Goal: Use online tool/utility: Utilize a website feature to perform a specific function

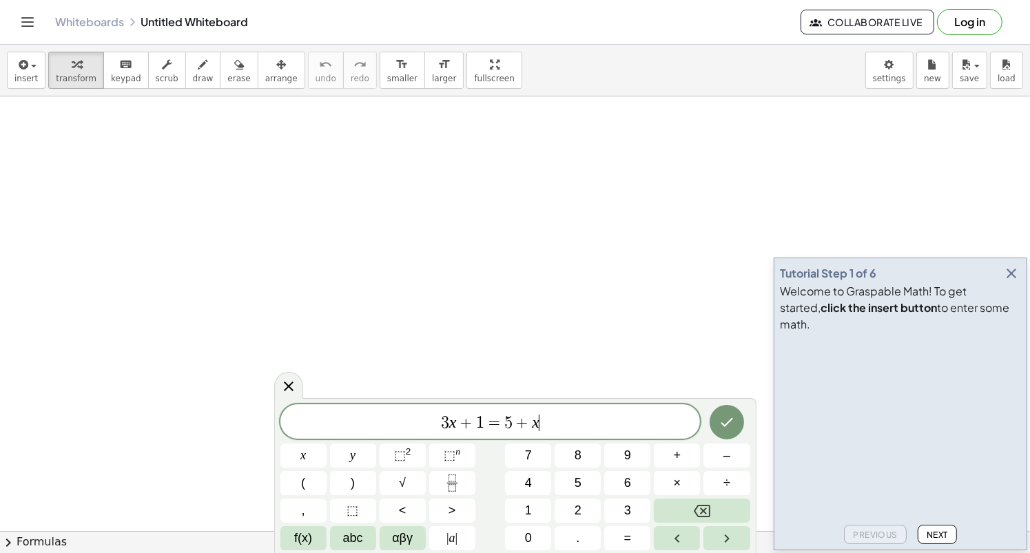
drag, startPoint x: 545, startPoint y: 419, endPoint x: 396, endPoint y: 415, distance: 149.5
click at [396, 415] on span "3 x + 1 = 5 + x ​" at bounding box center [490, 422] width 420 height 19
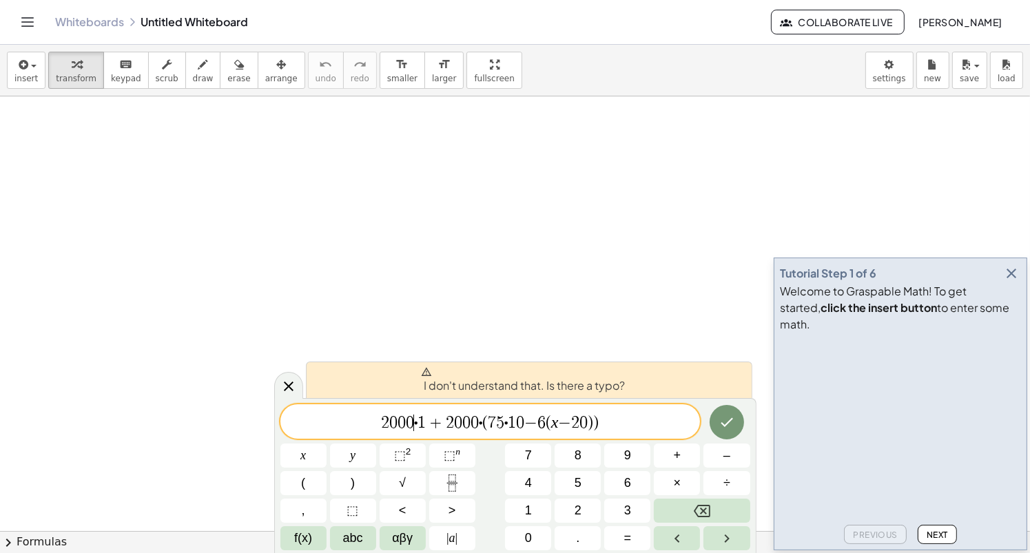
click at [415, 429] on span "⋅" at bounding box center [415, 423] width 3 height 17
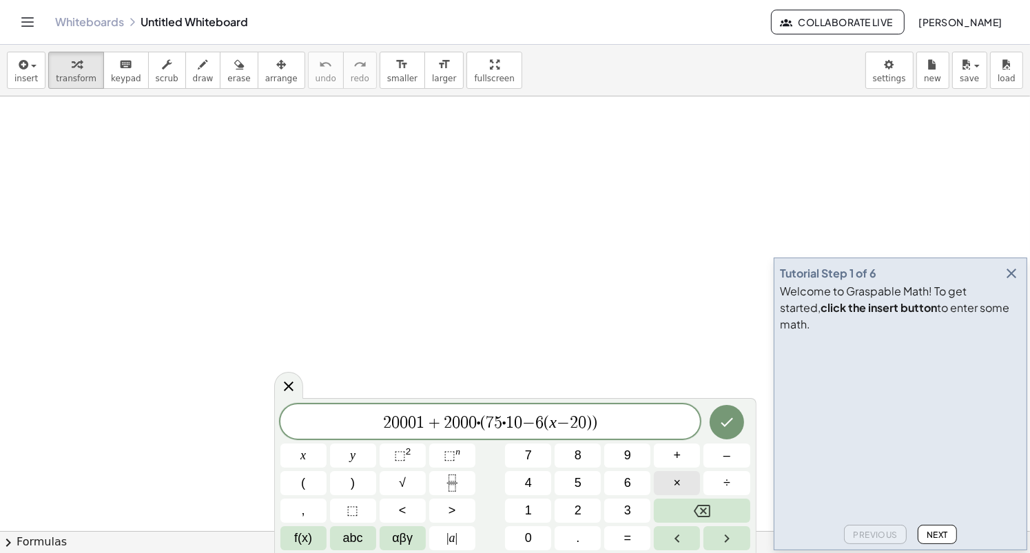
click at [671, 490] on button "×" at bounding box center [677, 483] width 46 height 24
click at [483, 426] on span "⋅" at bounding box center [482, 423] width 3 height 17
click at [685, 492] on button "×" at bounding box center [677, 483] width 46 height 24
click at [516, 421] on span "1" at bounding box center [518, 423] width 8 height 17
click at [686, 477] on button "×" at bounding box center [677, 483] width 46 height 24
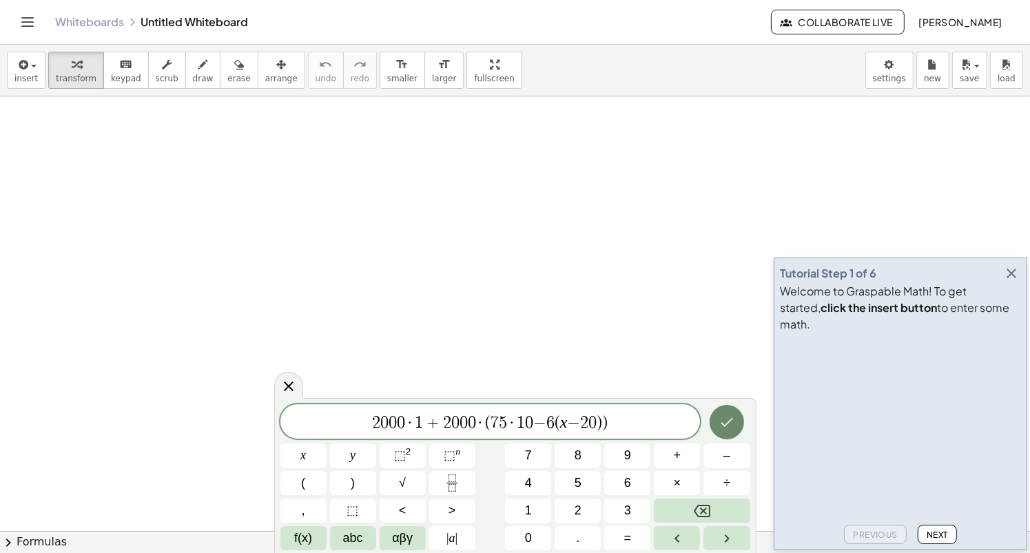
click at [739, 413] on button "Done" at bounding box center [726, 422] width 34 height 34
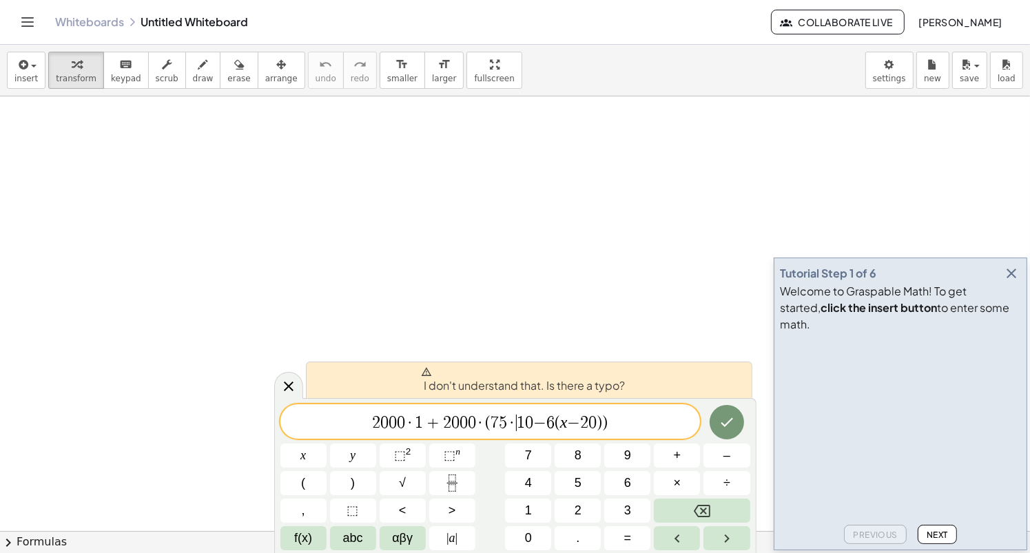
click at [663, 418] on span "2 0 0 0 · 1 + 2 0 0 0 · ( 7 5 · ​ 1 0 − 6 ( x − 2 0 ) )" at bounding box center [490, 422] width 420 height 19
click at [437, 422] on span "+" at bounding box center [433, 423] width 20 height 17
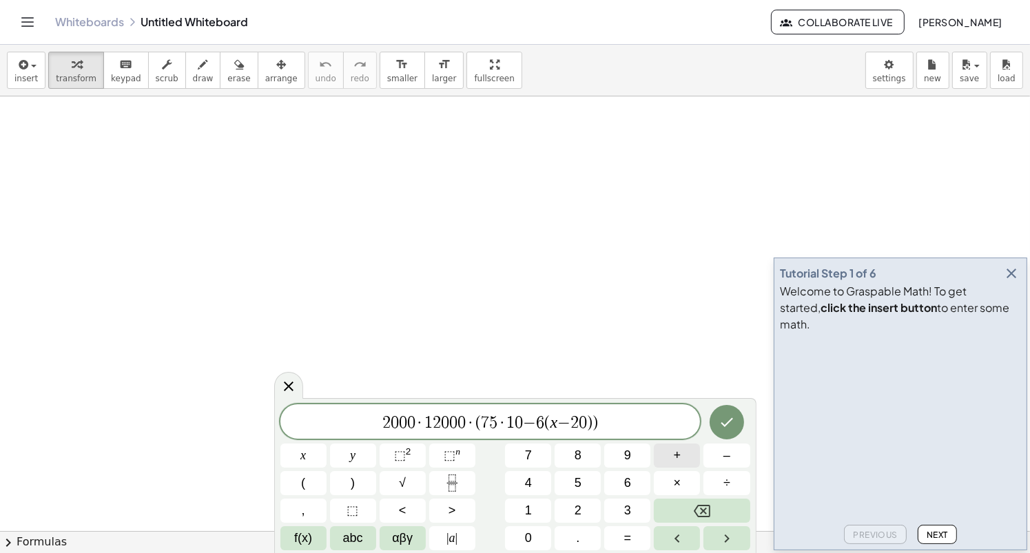
click at [674, 466] on button "+" at bounding box center [677, 456] width 46 height 24
click at [554, 423] on span "(" at bounding box center [557, 423] width 6 height 17
click at [611, 419] on span ")" at bounding box center [609, 421] width 9 height 20
click at [490, 424] on span "2 0 0 0 · 1 + 2 0 0 0 · ( 7 5 · 1 0 − 6 ( x − 2 0 )" at bounding box center [490, 420] width 237 height 20
click at [550, 412] on span "​ 7 5 · 1 0 − 6 ( x − 2 0 )" at bounding box center [546, 420] width 118 height 20
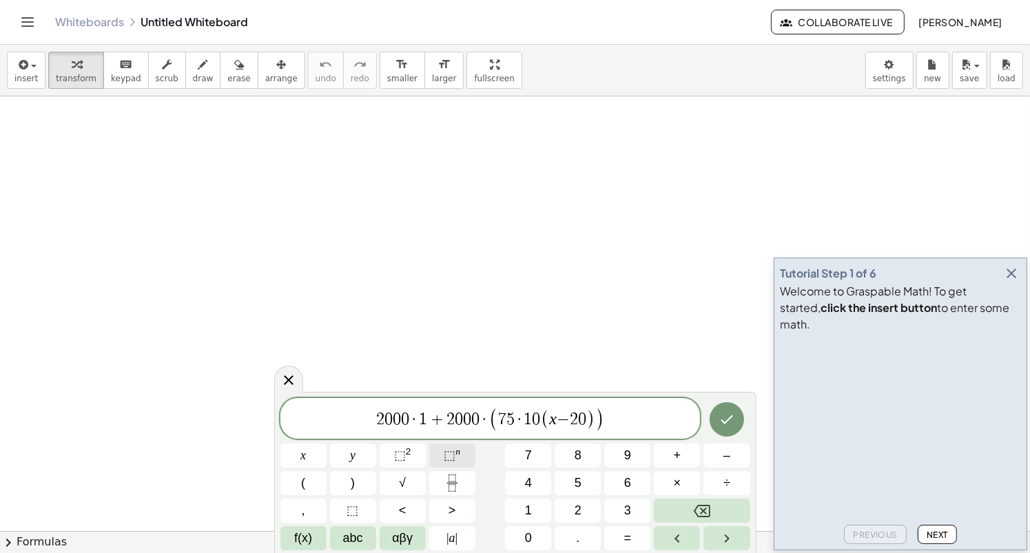
click at [454, 458] on span "⬚" at bounding box center [450, 455] width 12 height 14
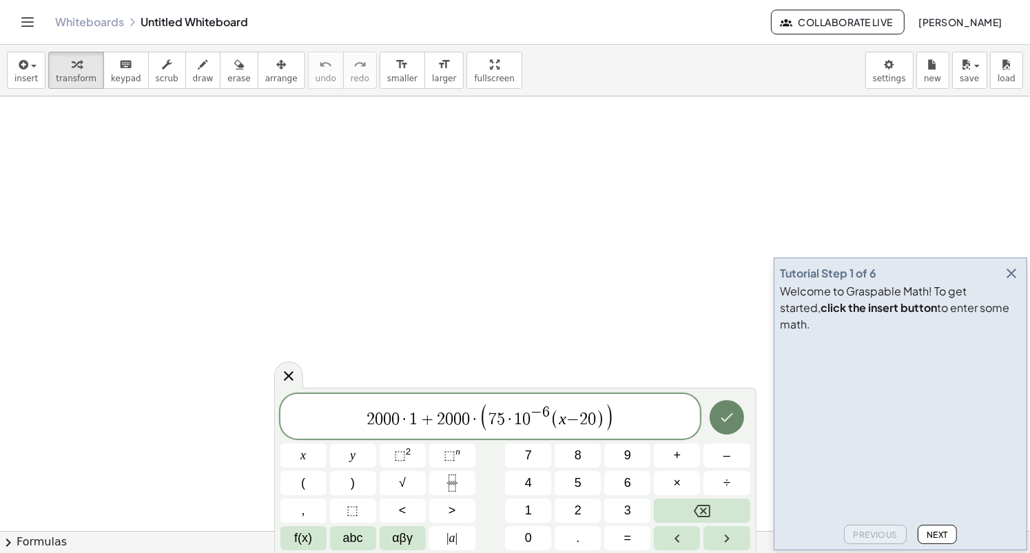
click at [719, 421] on icon "Done" at bounding box center [726, 417] width 17 height 17
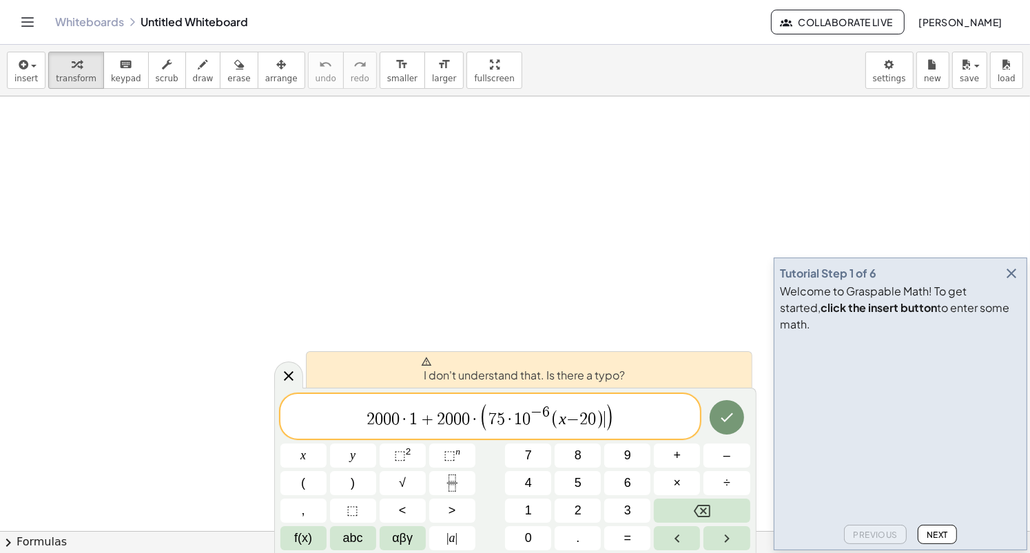
click at [601, 415] on span ")" at bounding box center [600, 420] width 9 height 20
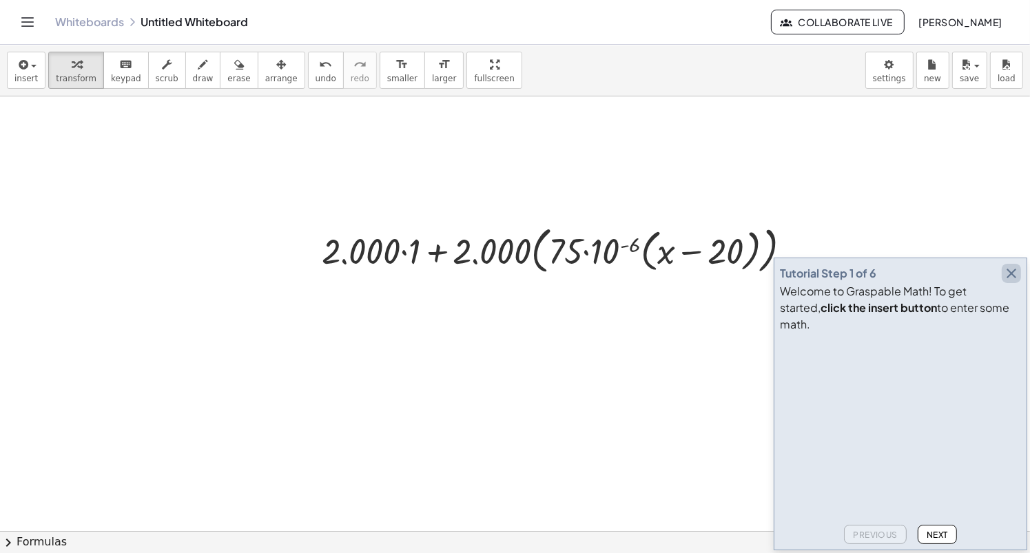
click at [1016, 282] on icon "button" at bounding box center [1011, 273] width 17 height 17
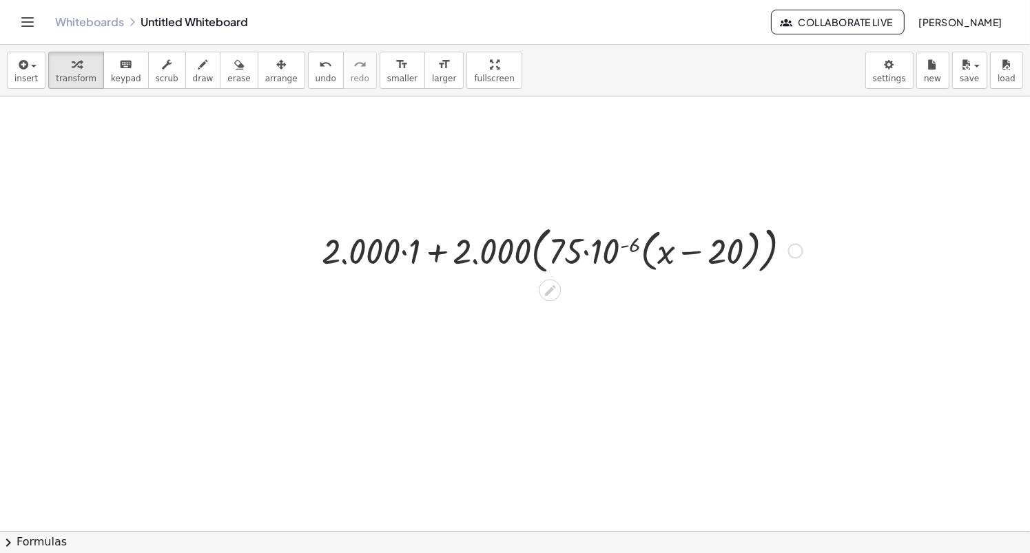
click at [386, 253] on div at bounding box center [562, 249] width 494 height 57
click at [439, 256] on div at bounding box center [562, 249] width 494 height 57
drag, startPoint x: 381, startPoint y: 248, endPoint x: 469, endPoint y: 248, distance: 88.2
click at [678, 251] on div at bounding box center [562, 249] width 494 height 57
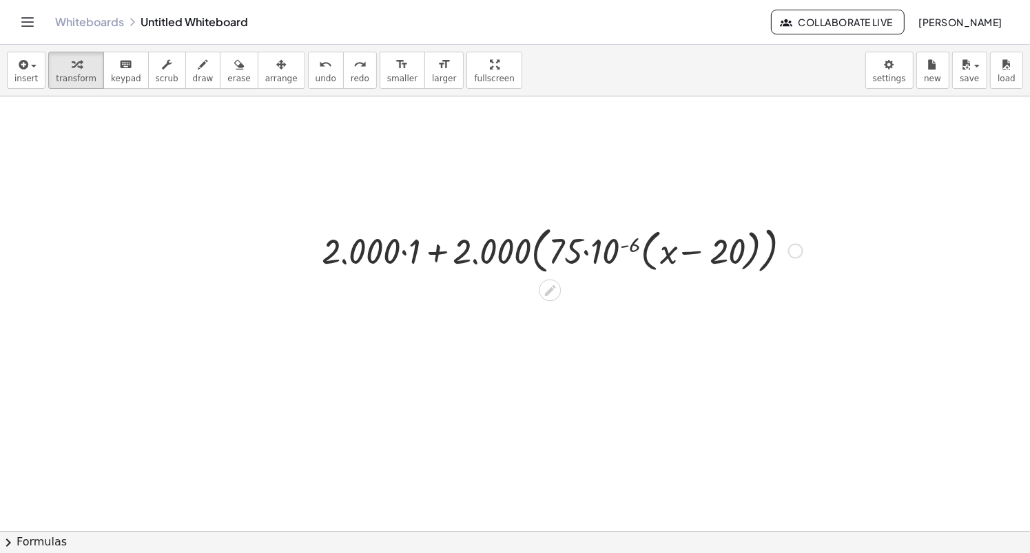
click at [632, 256] on div at bounding box center [562, 249] width 494 height 57
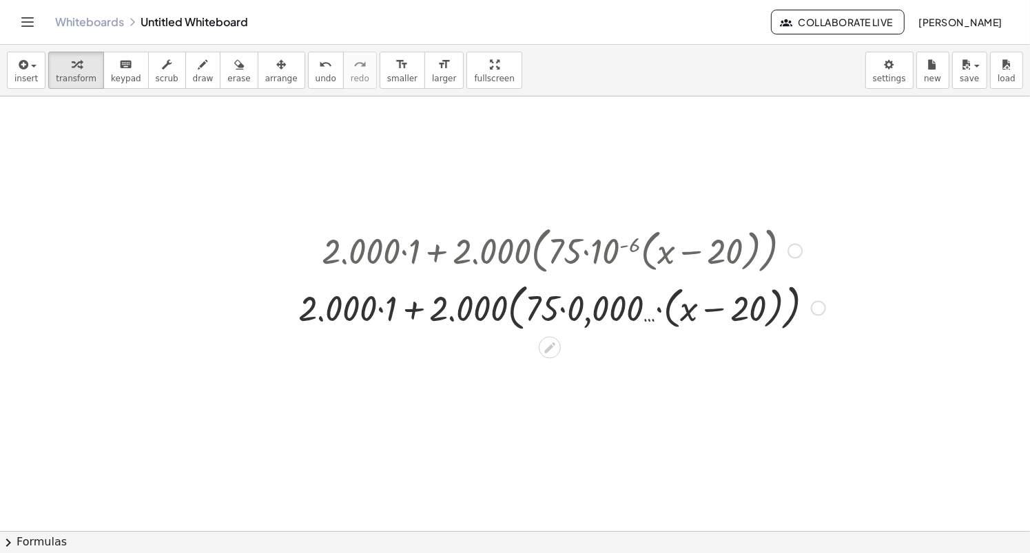
click at [393, 314] on div at bounding box center [561, 306] width 541 height 57
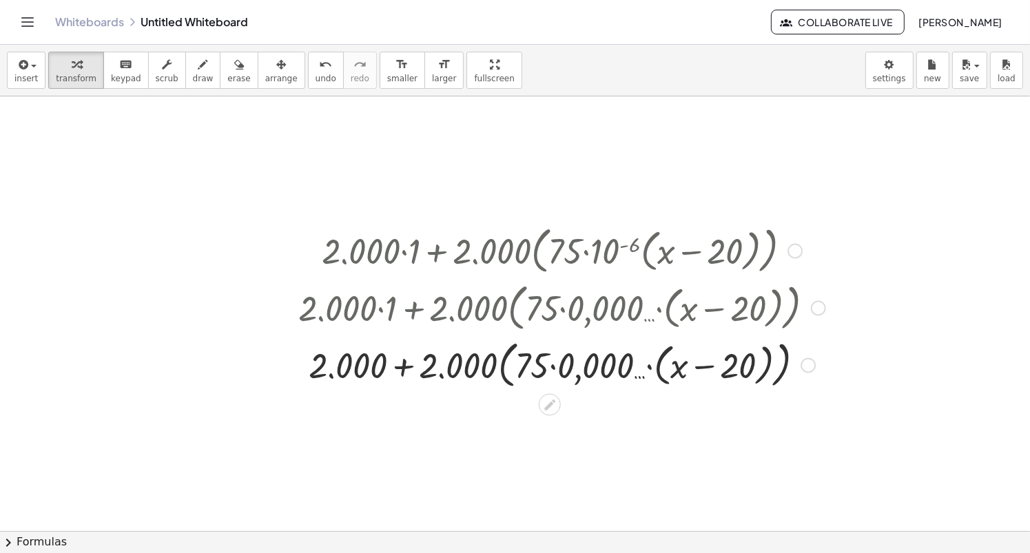
click at [404, 366] on div at bounding box center [561, 363] width 541 height 57
drag, startPoint x: 426, startPoint y: 365, endPoint x: 450, endPoint y: 357, distance: 24.6
click at [450, 357] on div at bounding box center [561, 363] width 541 height 57
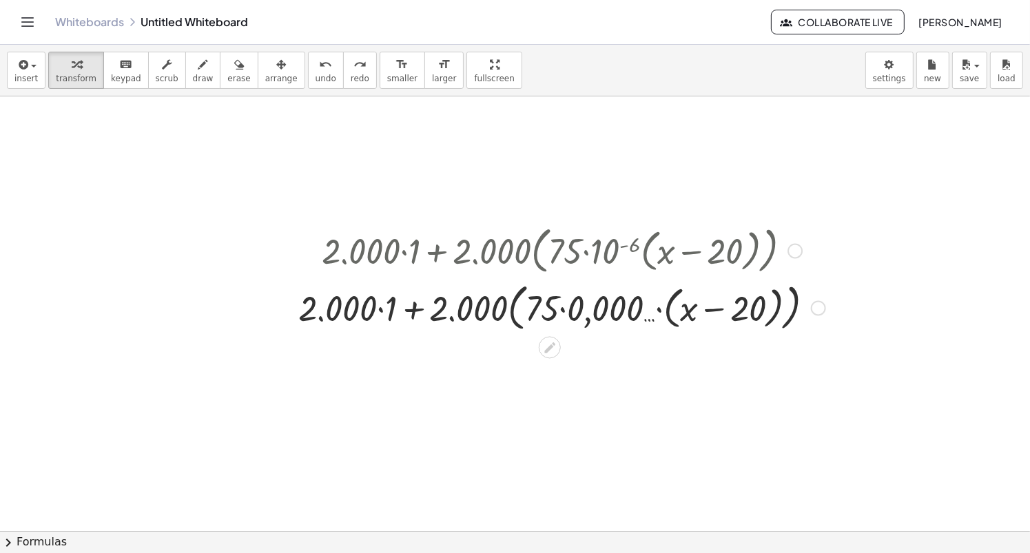
click at [382, 307] on div at bounding box center [561, 306] width 541 height 57
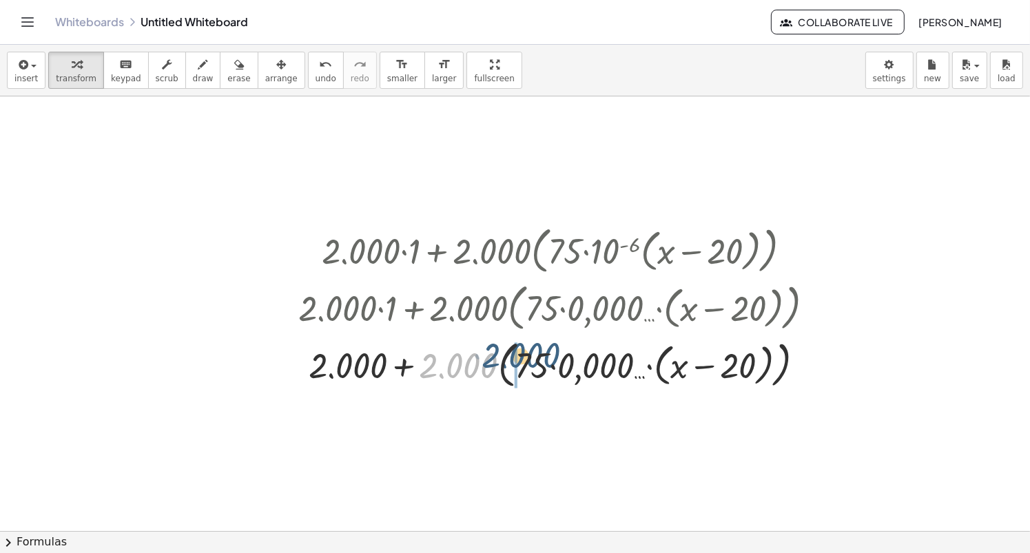
drag, startPoint x: 432, startPoint y: 369, endPoint x: 494, endPoint y: 362, distance: 63.1
click at [494, 362] on div at bounding box center [561, 363] width 541 height 57
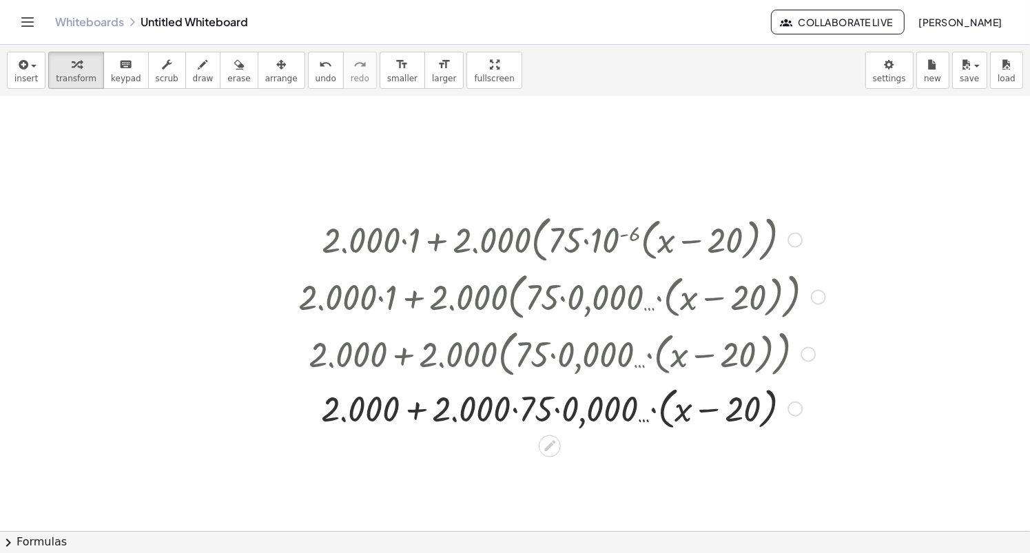
scroll to position [12, 0]
click at [557, 411] on div at bounding box center [561, 406] width 541 height 52
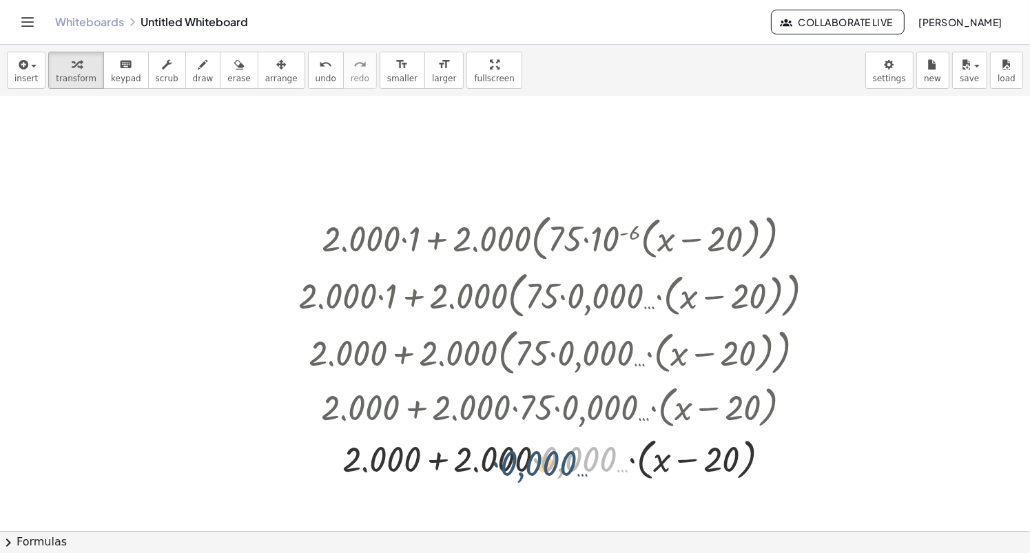
drag, startPoint x: 596, startPoint y: 449, endPoint x: 564, endPoint y: 451, distance: 31.7
click at [564, 451] on div at bounding box center [561, 458] width 541 height 52
click at [536, 469] on div at bounding box center [561, 458] width 541 height 52
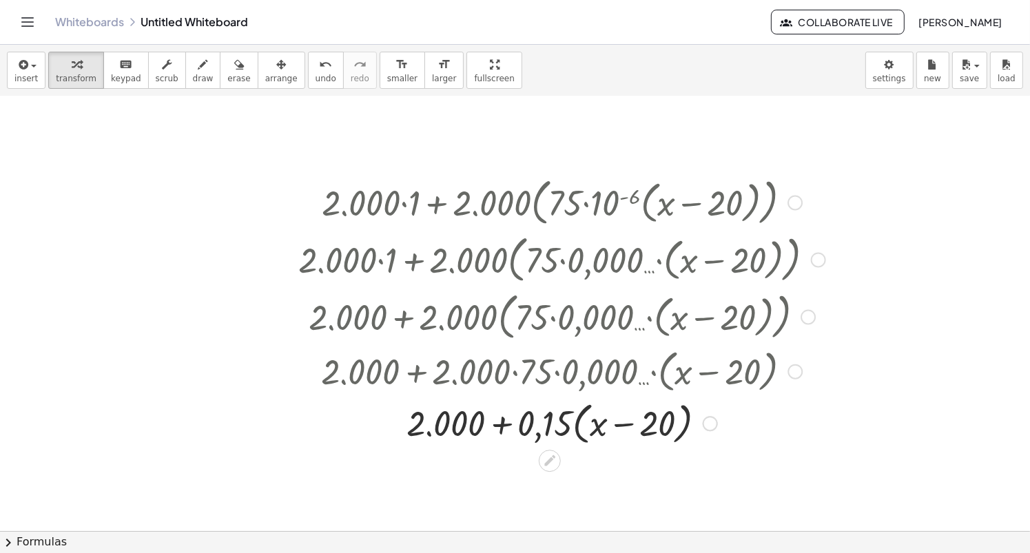
scroll to position [51, 0]
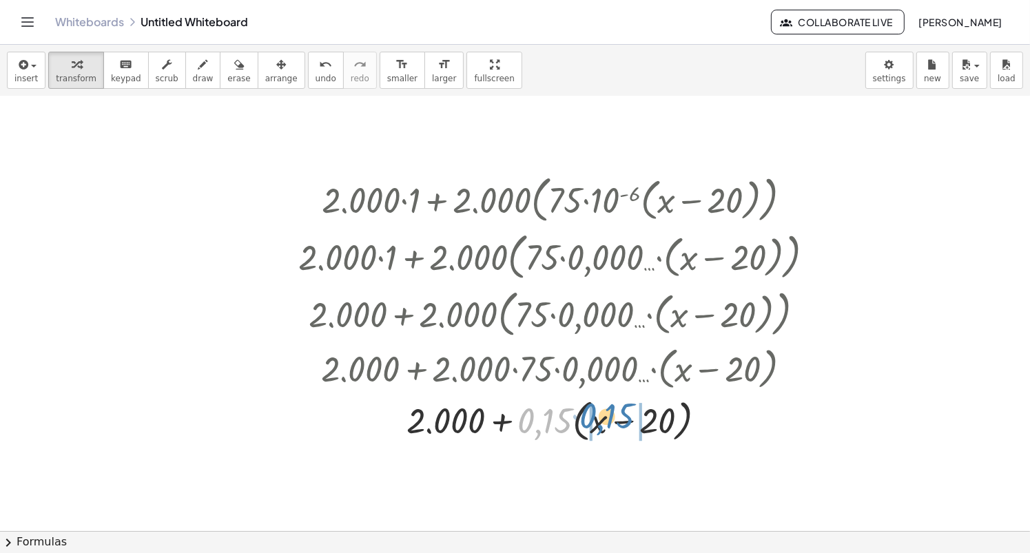
drag, startPoint x: 531, startPoint y: 423, endPoint x: 590, endPoint y: 417, distance: 59.6
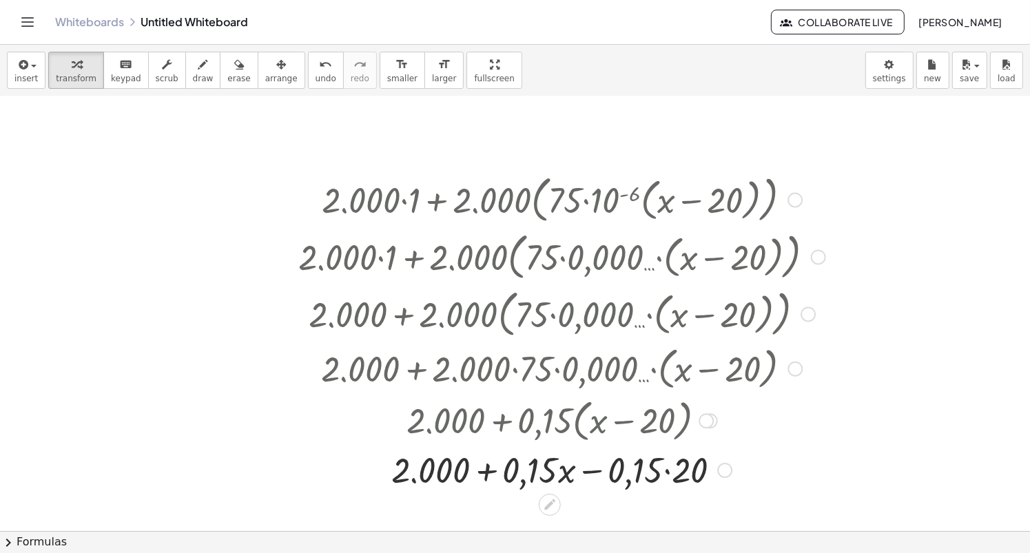
click at [671, 473] on div at bounding box center [561, 469] width 541 height 47
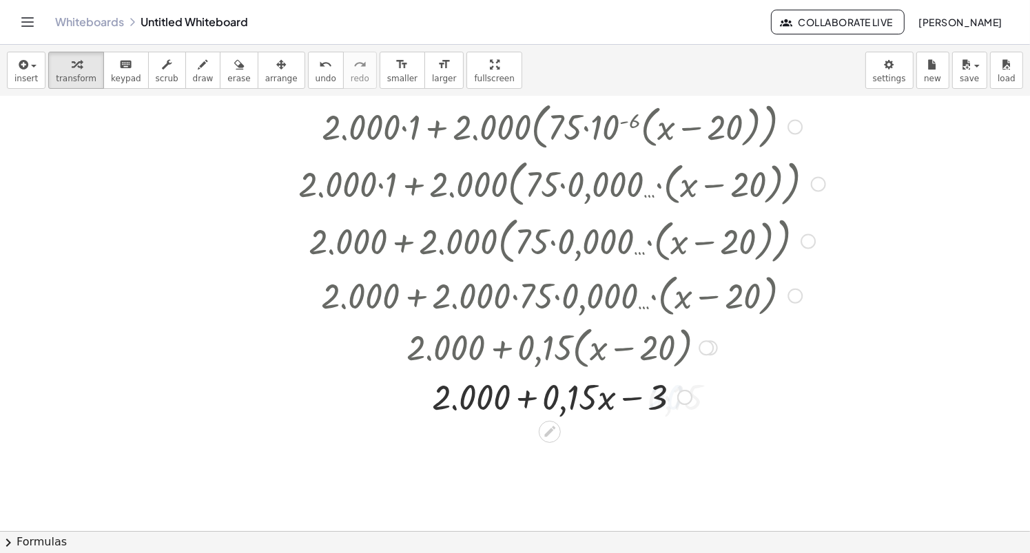
scroll to position [132, 0]
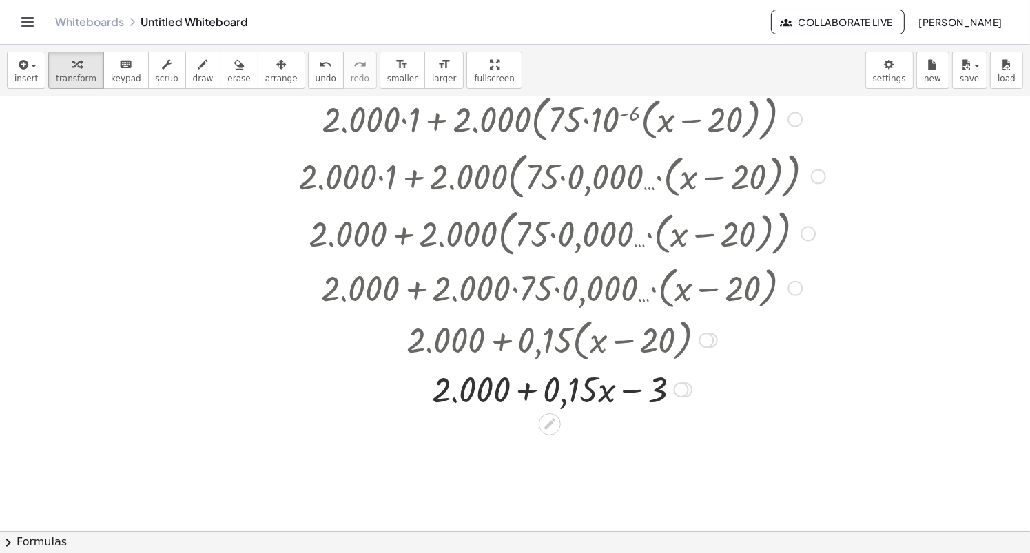
click at [536, 392] on div at bounding box center [561, 388] width 541 height 47
click at [636, 389] on div at bounding box center [561, 388] width 541 height 47
drag, startPoint x: 524, startPoint y: 393, endPoint x: 555, endPoint y: 377, distance: 34.5
click at [555, 377] on div at bounding box center [561, 388] width 541 height 47
drag, startPoint x: 640, startPoint y: 390, endPoint x: 487, endPoint y: 400, distance: 153.9
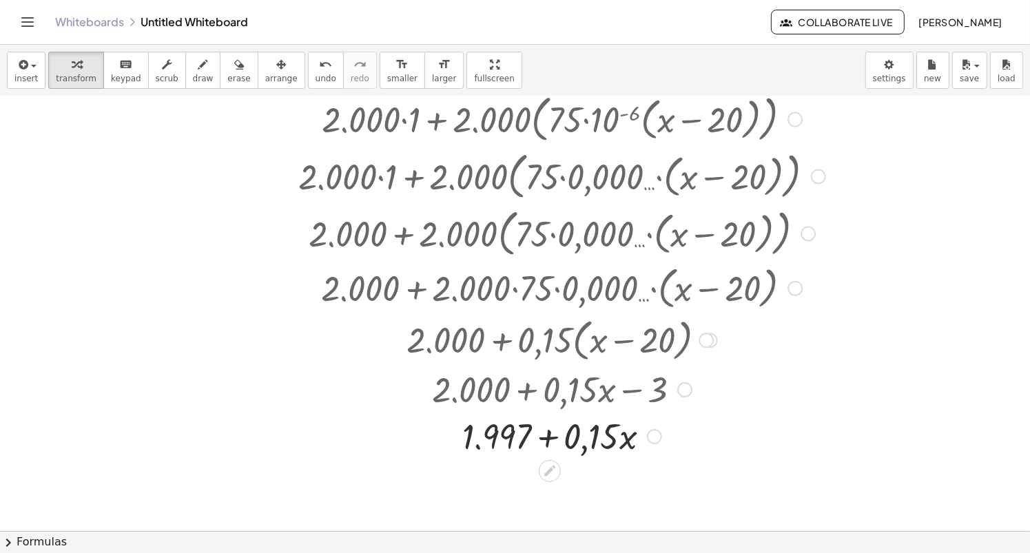
click at [541, 440] on div at bounding box center [561, 435] width 541 height 47
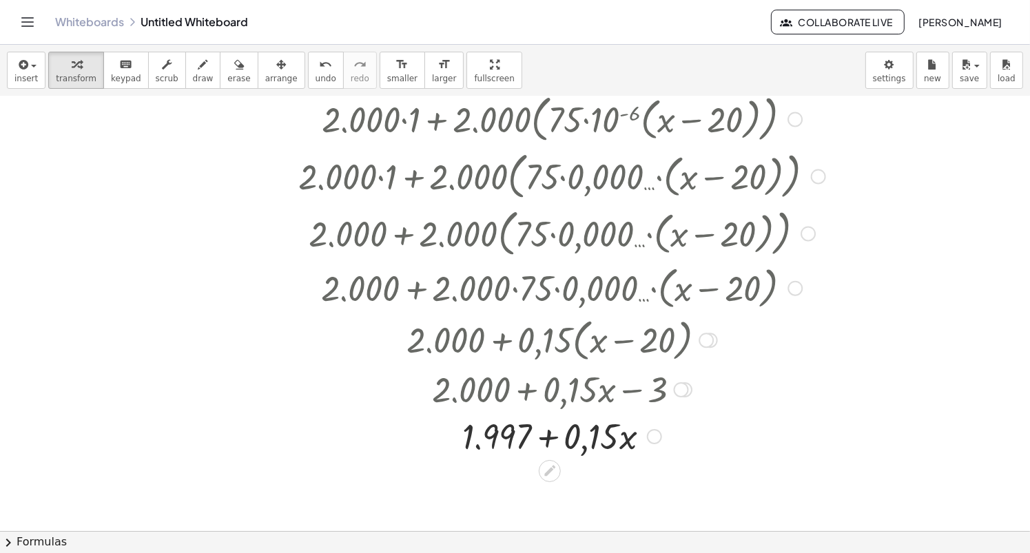
click at [541, 440] on div at bounding box center [561, 435] width 541 height 47
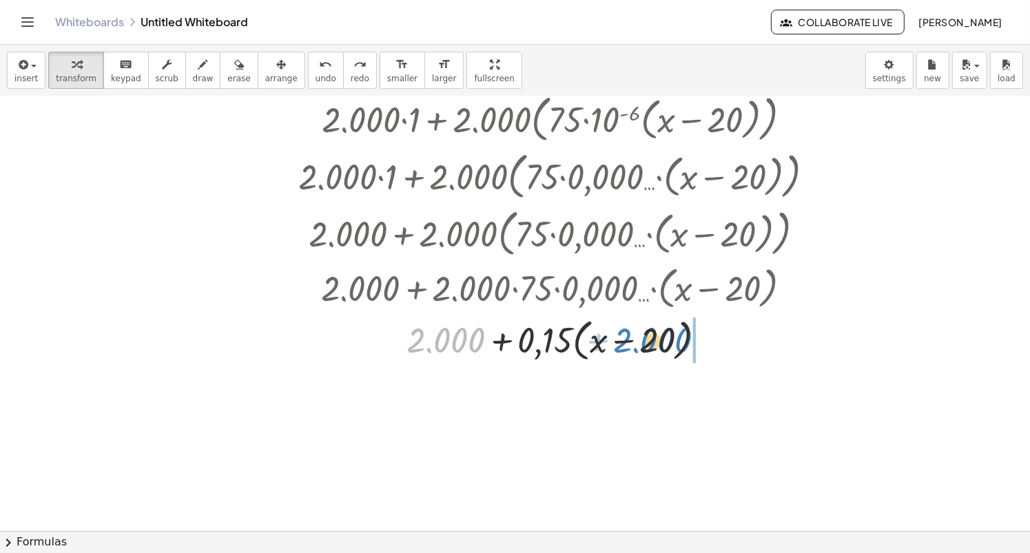
drag, startPoint x: 464, startPoint y: 344, endPoint x: 671, endPoint y: 344, distance: 207.3
click at [671, 344] on div at bounding box center [561, 339] width 511 height 52
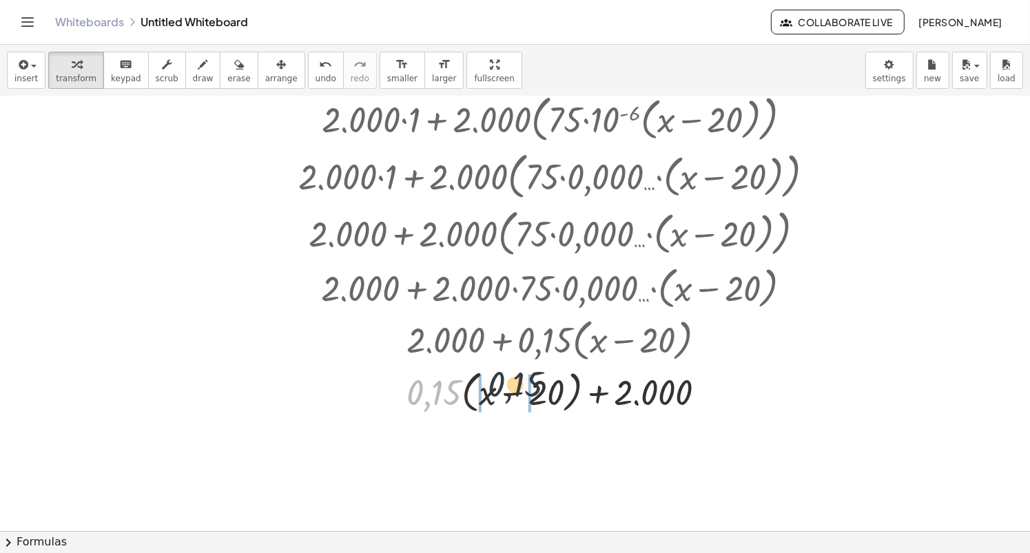
drag, startPoint x: 425, startPoint y: 390, endPoint x: 508, endPoint y: 383, distance: 83.7
click at [508, 383] on div at bounding box center [561, 391] width 541 height 52
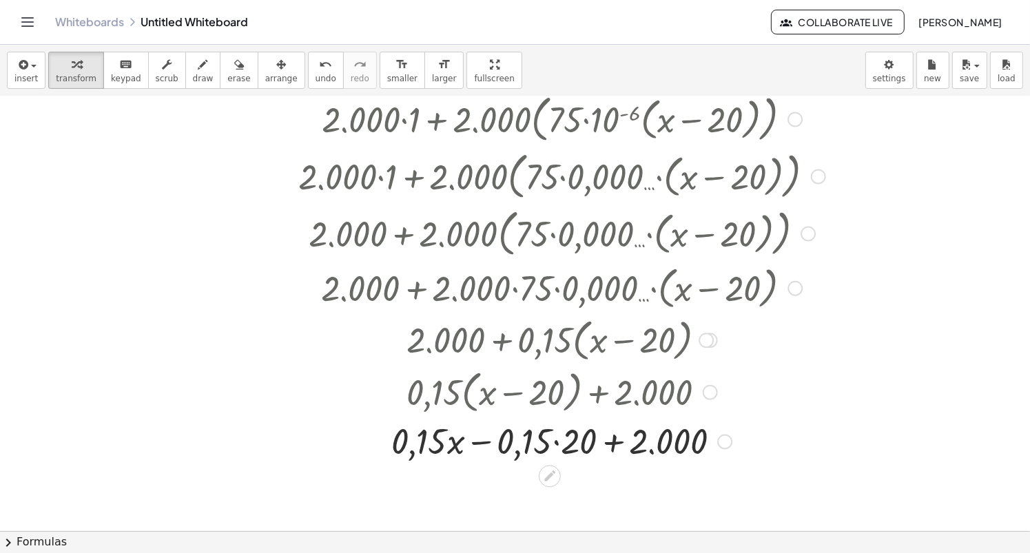
click at [555, 440] on div at bounding box center [561, 440] width 541 height 47
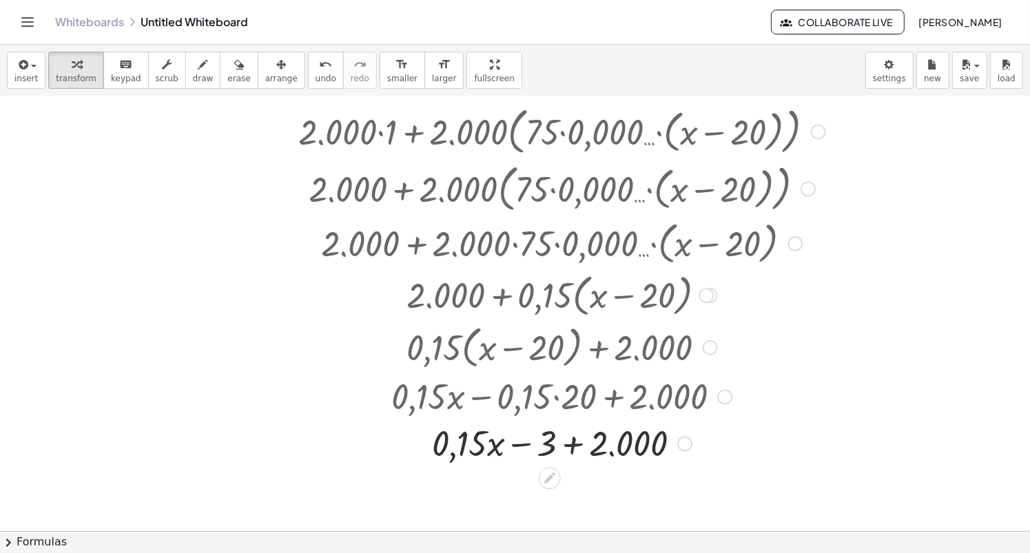
scroll to position [178, 0]
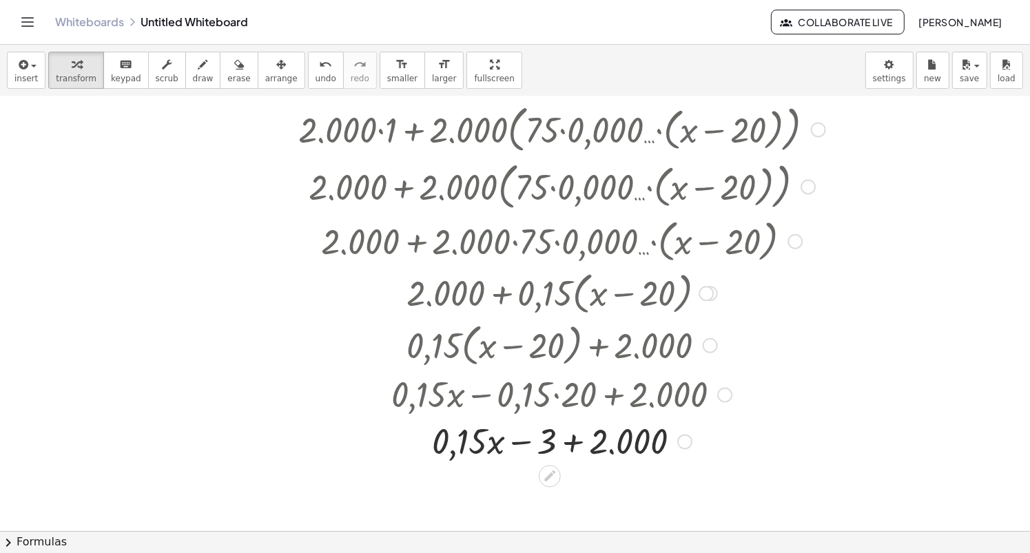
click at [565, 448] on div at bounding box center [561, 440] width 541 height 47
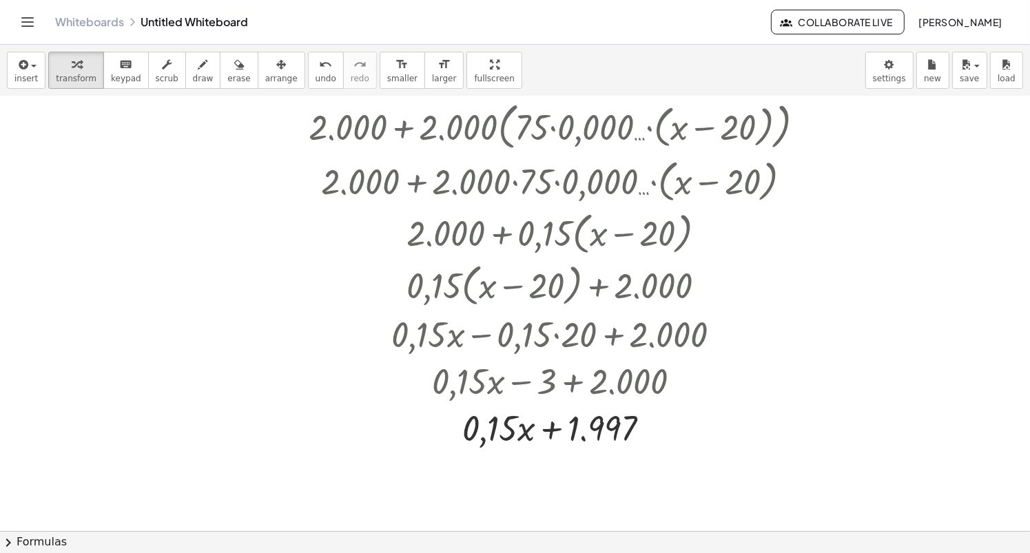
scroll to position [249, 0]
